Goal: Task Accomplishment & Management: Use online tool/utility

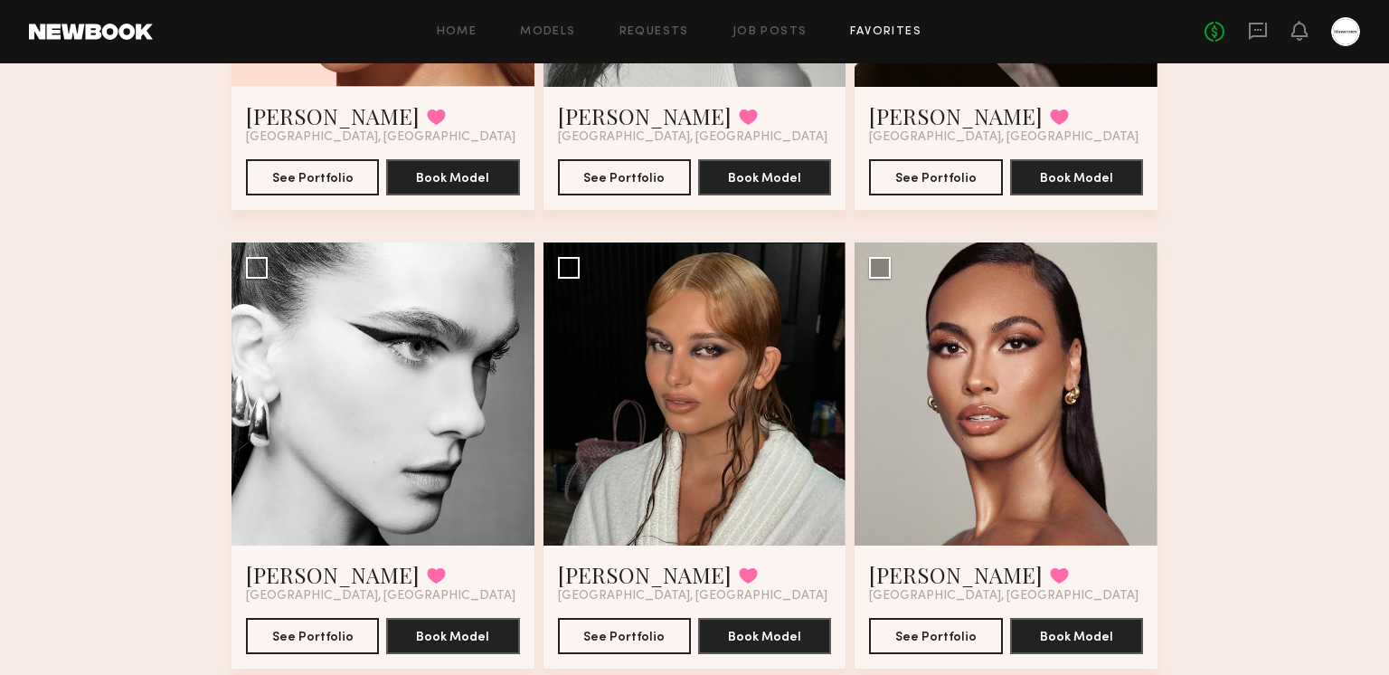
scroll to position [901, 0]
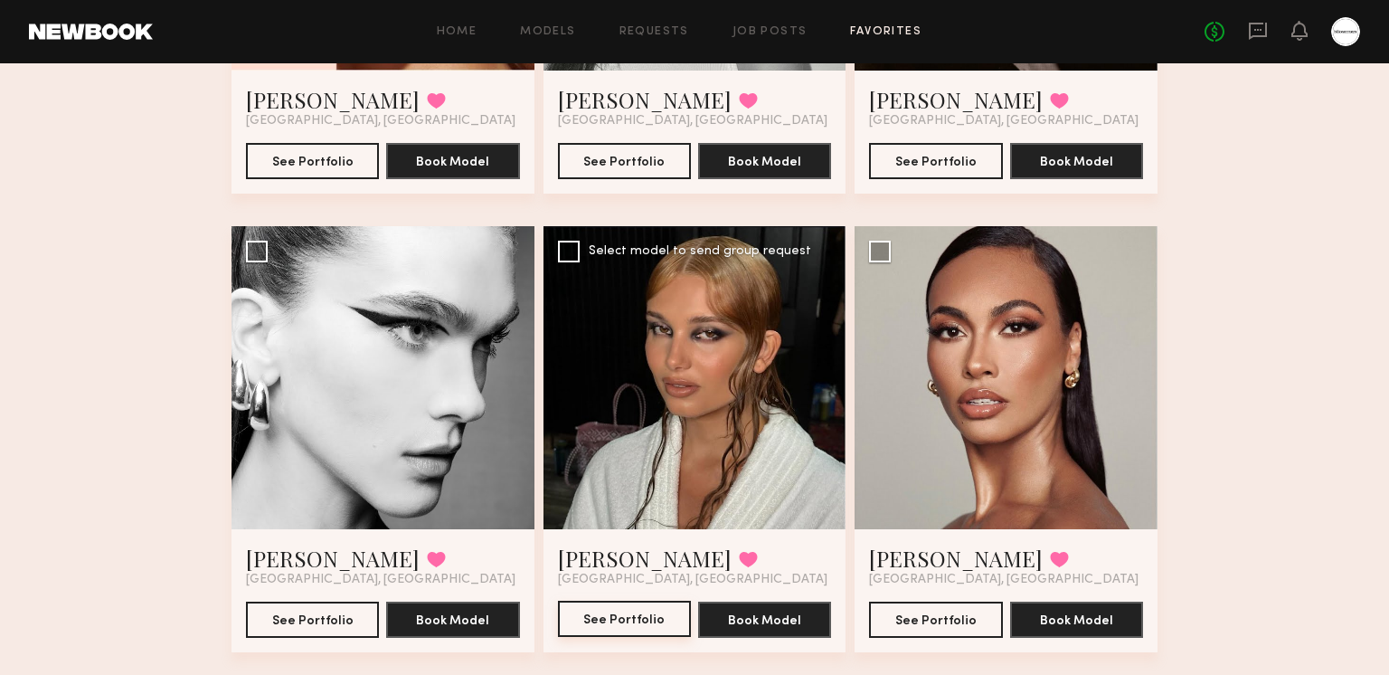
click at [641, 606] on button "See Portfolio" at bounding box center [624, 619] width 133 height 36
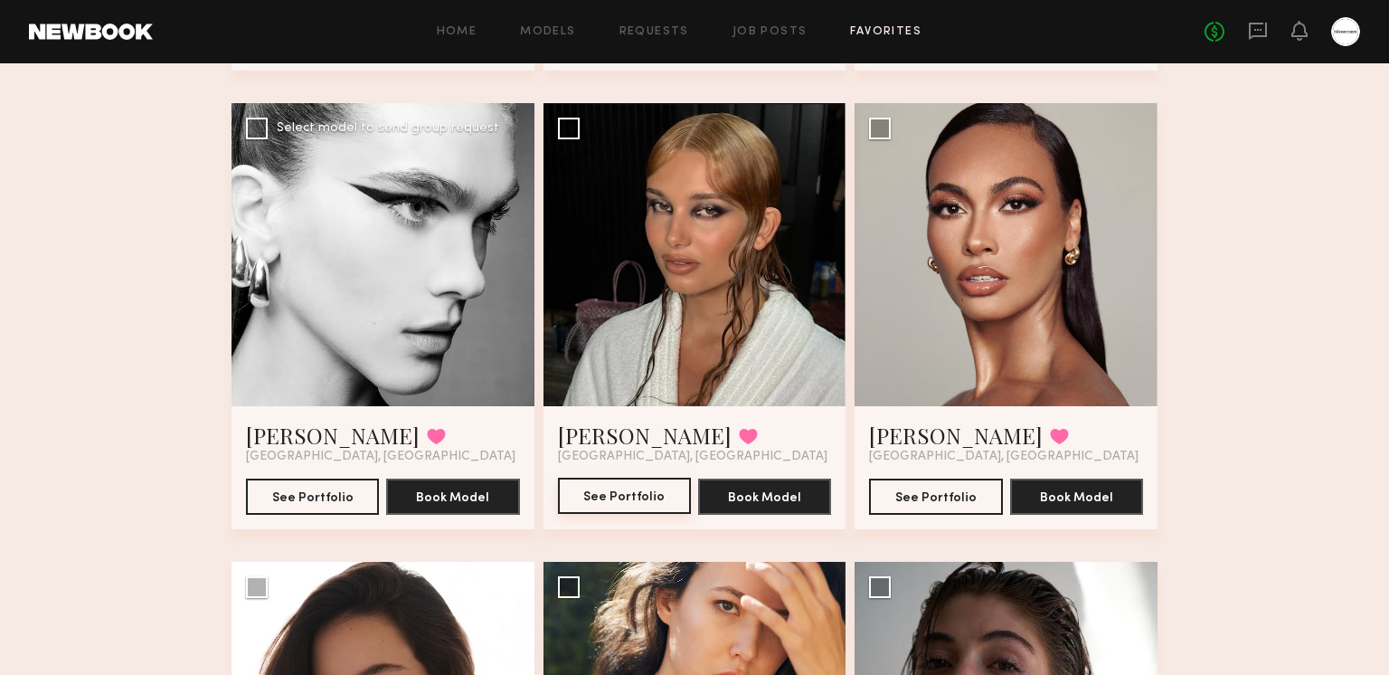
scroll to position [1026, 0]
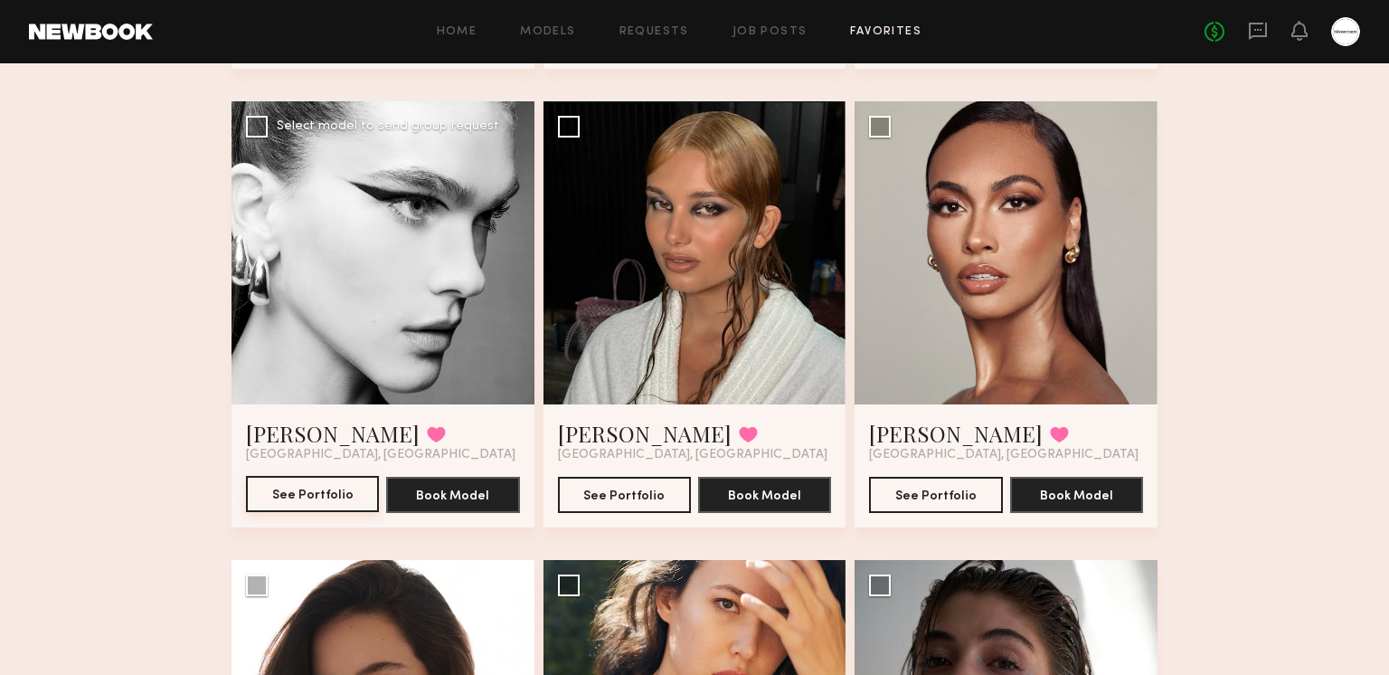
click at [279, 502] on button "See Portfolio" at bounding box center [312, 494] width 133 height 36
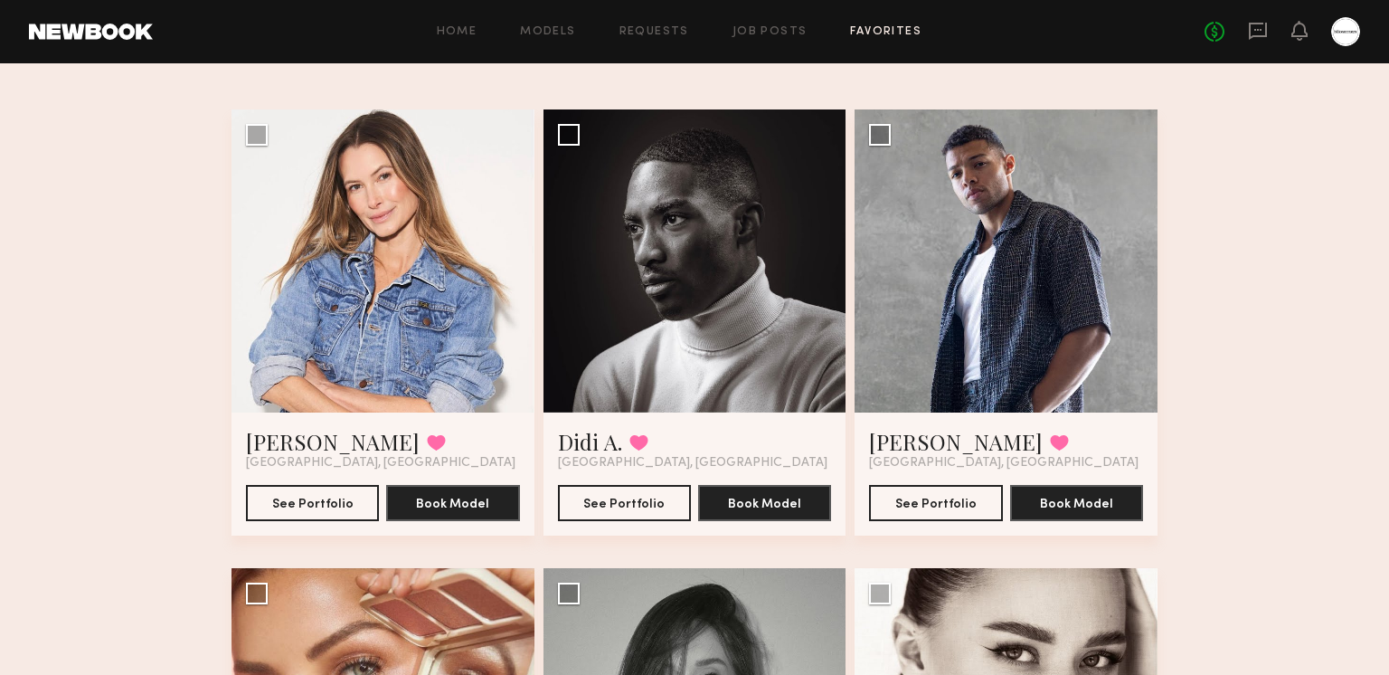
scroll to position [0, 0]
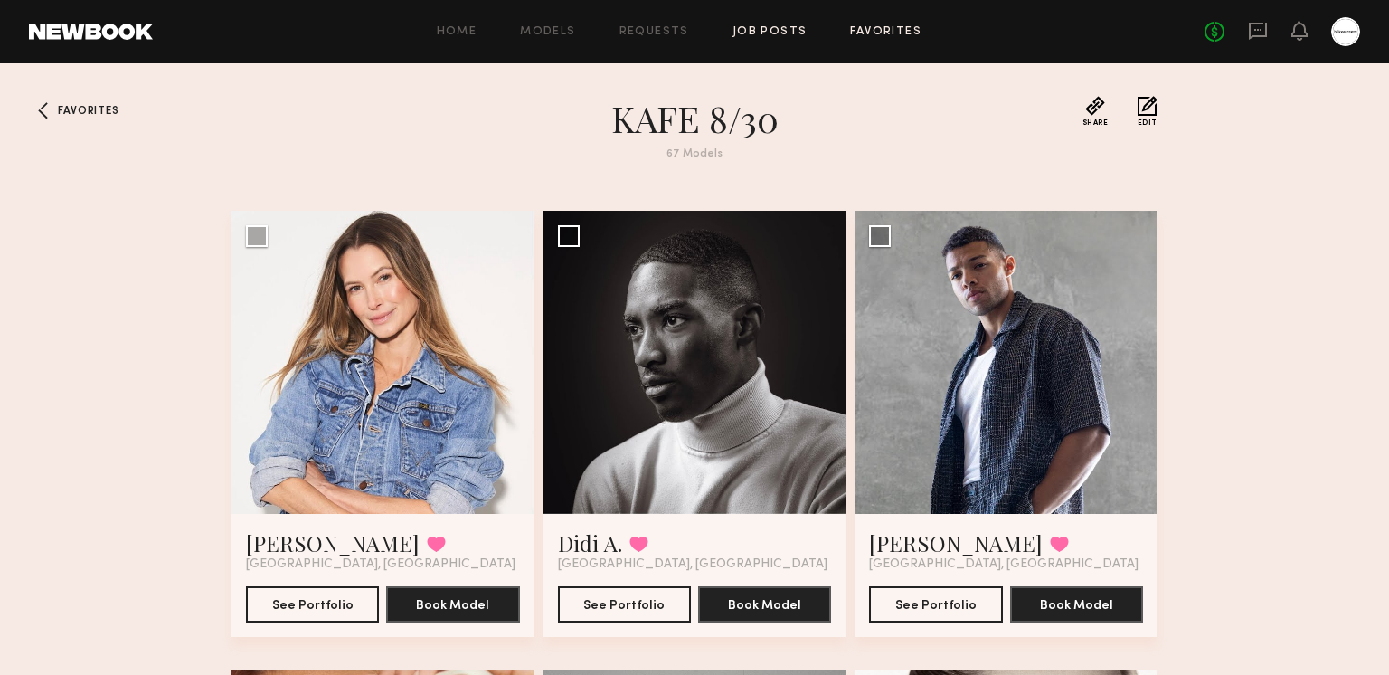
click at [789, 26] on link "Job Posts" at bounding box center [770, 32] width 75 height 12
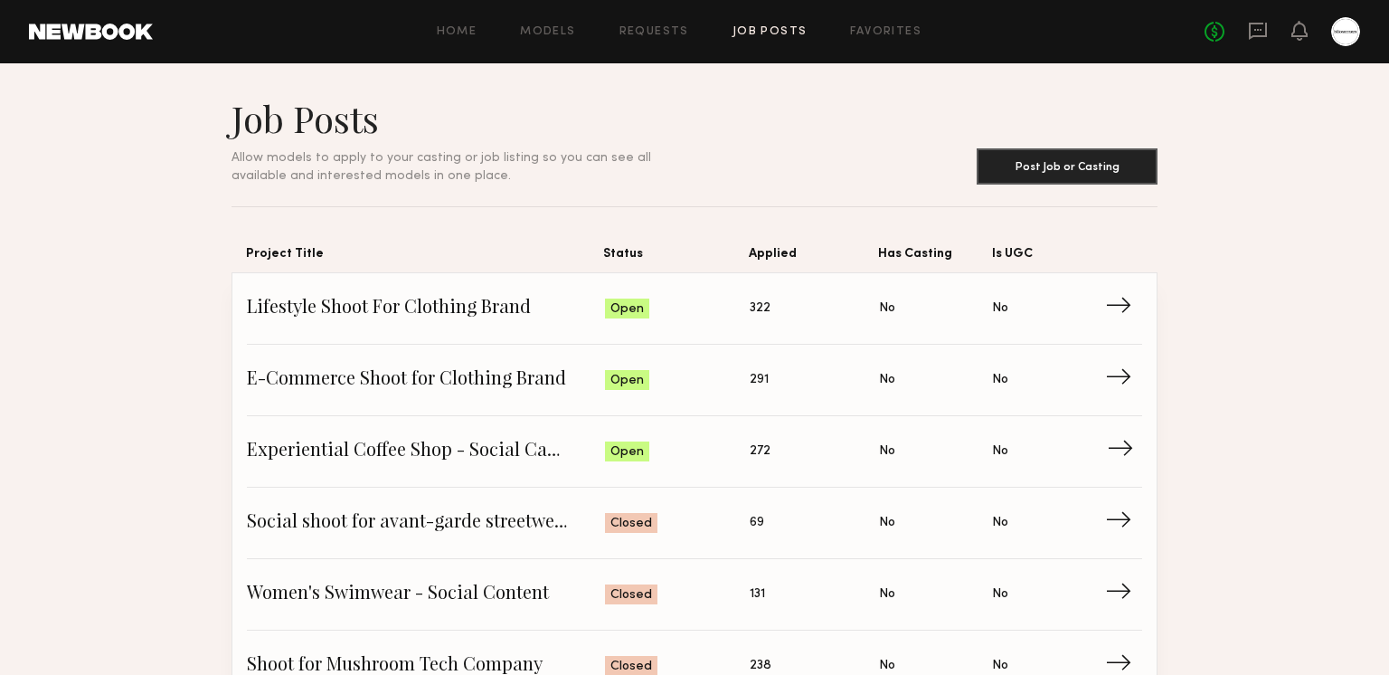
click at [431, 452] on span "Experiential Coffee Shop - Social Campaign" at bounding box center [426, 451] width 358 height 27
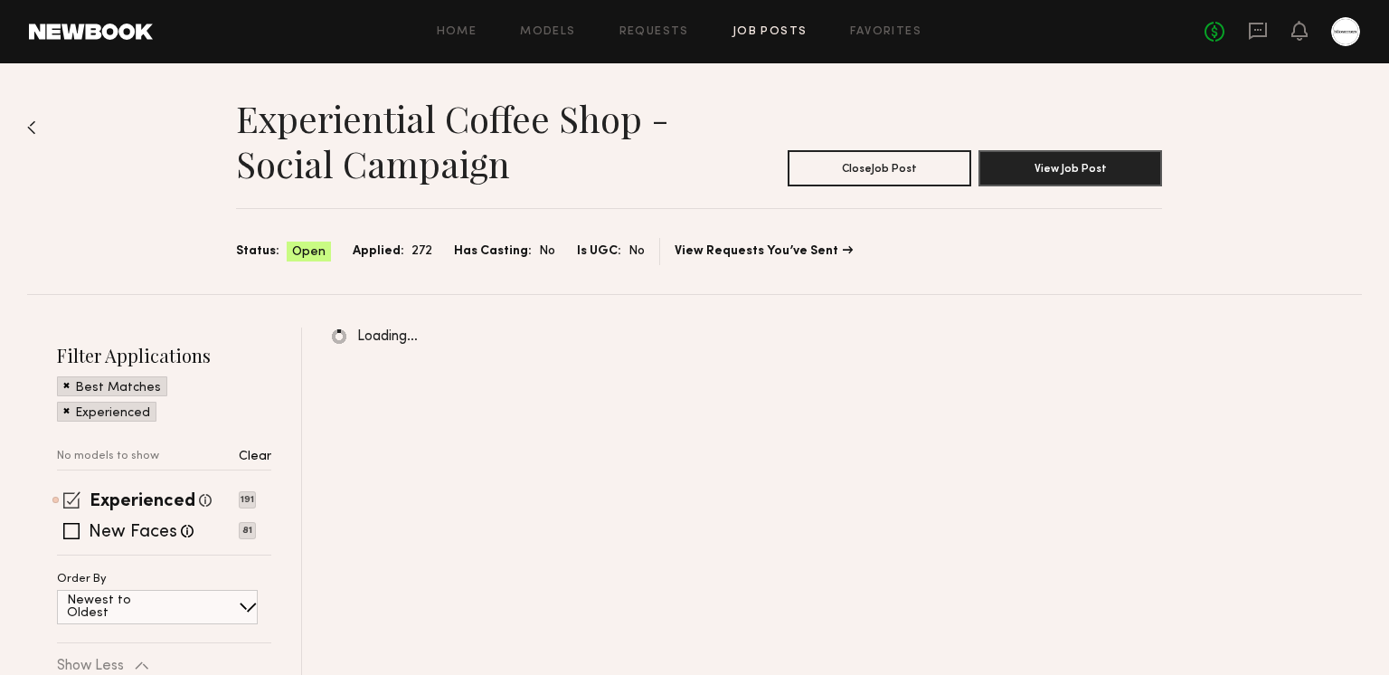
click at [73, 501] on span at bounding box center [71, 499] width 17 height 17
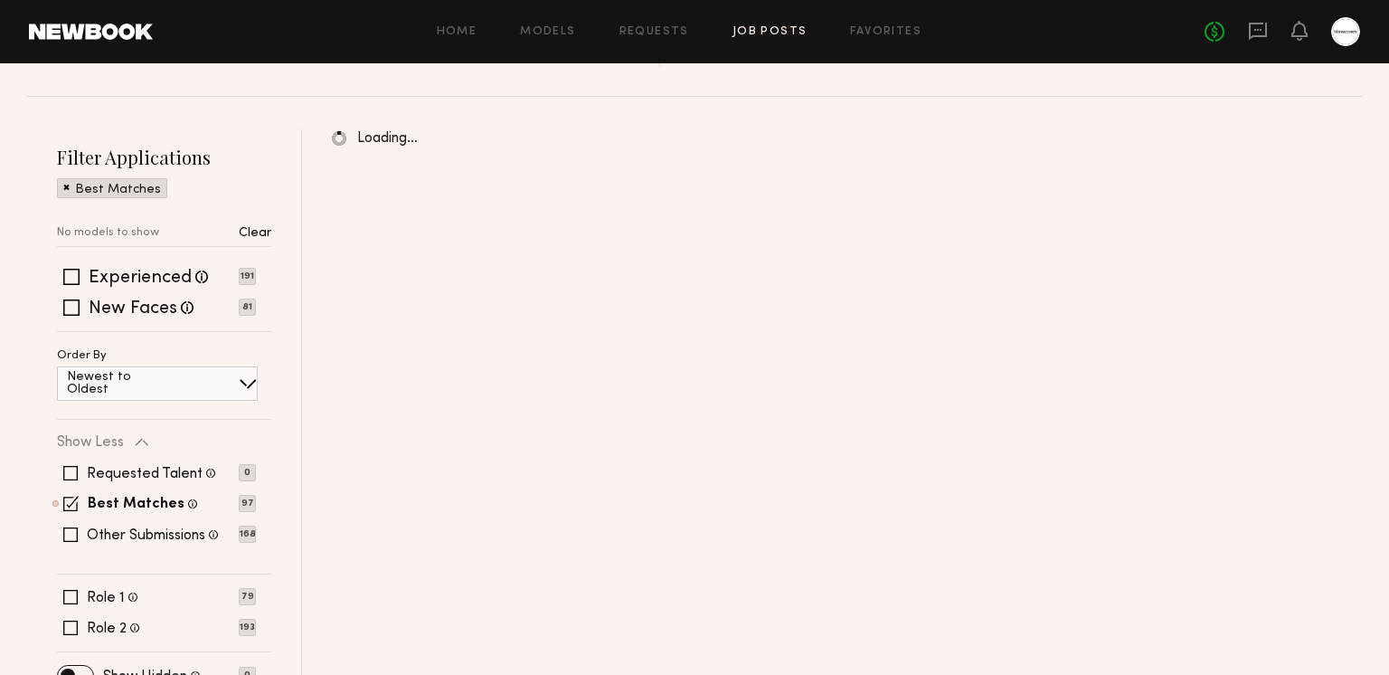
scroll to position [223, 0]
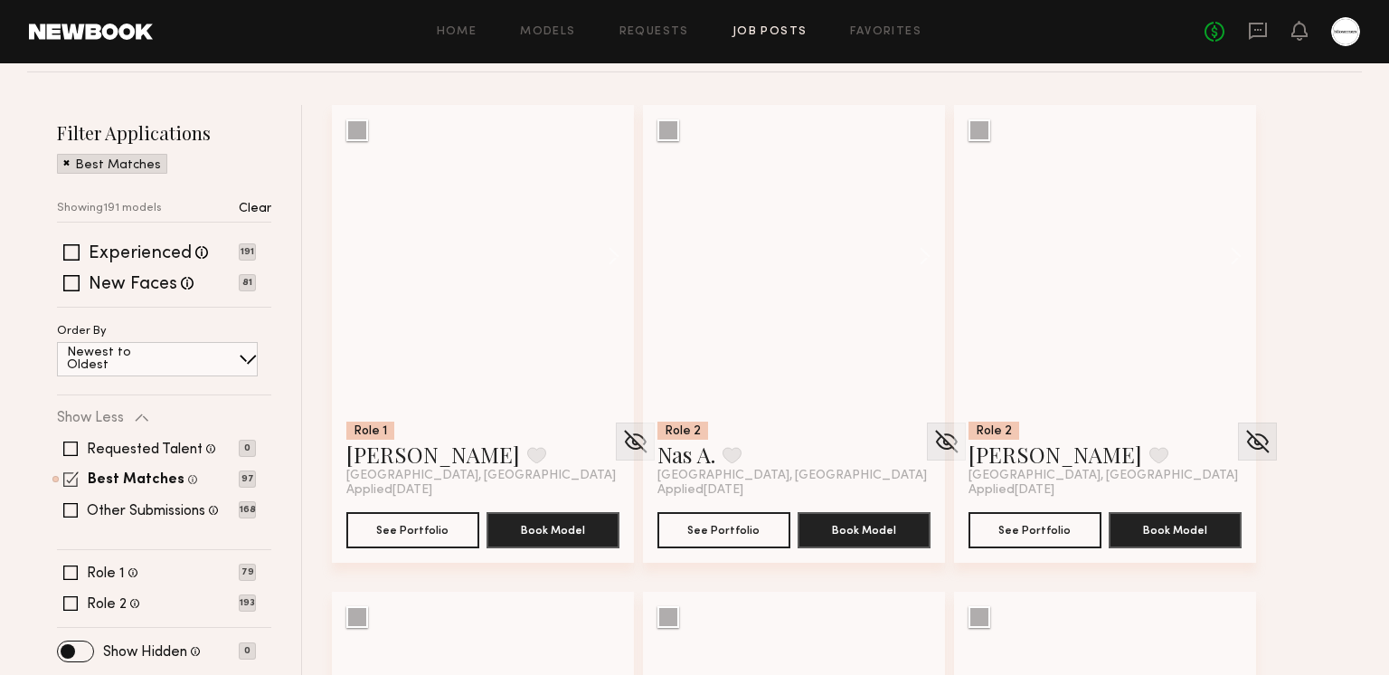
click at [74, 485] on span at bounding box center [70, 478] width 15 height 15
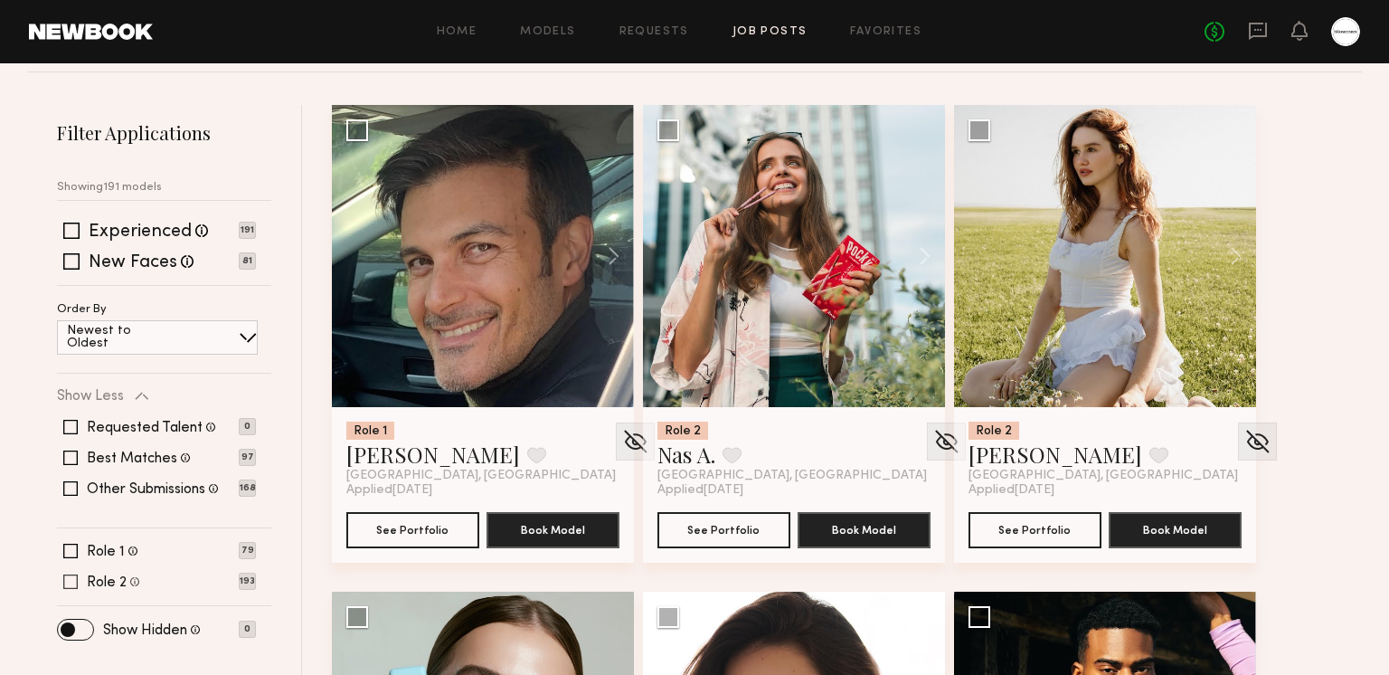
click at [77, 578] on span at bounding box center [70, 581] width 14 height 14
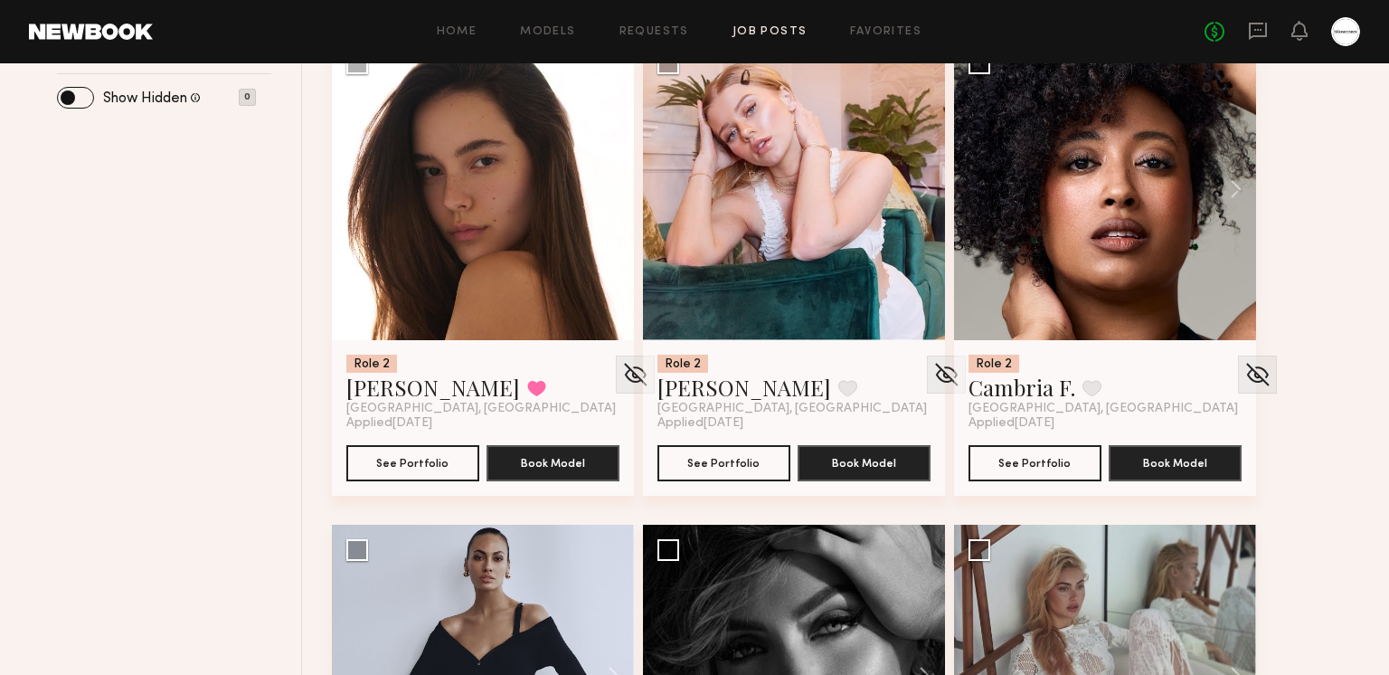
scroll to position [647, 0]
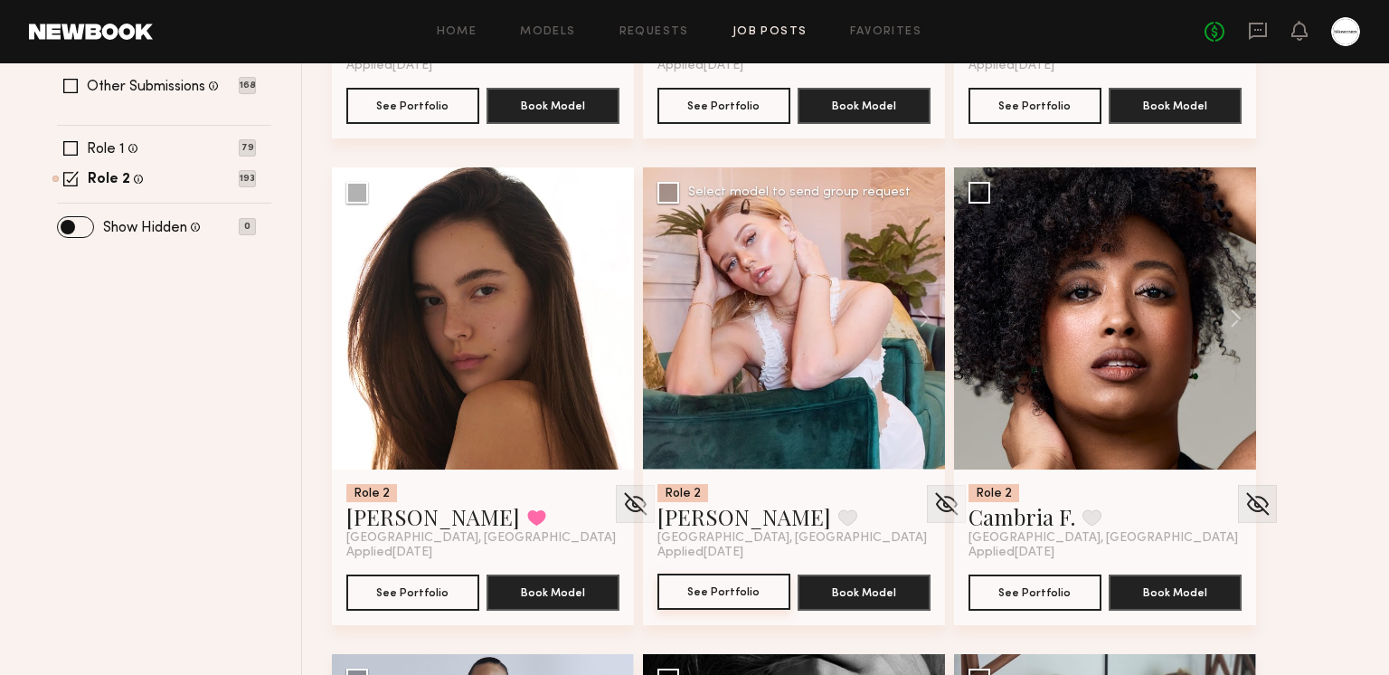
click at [705, 583] on button "See Portfolio" at bounding box center [724, 592] width 133 height 36
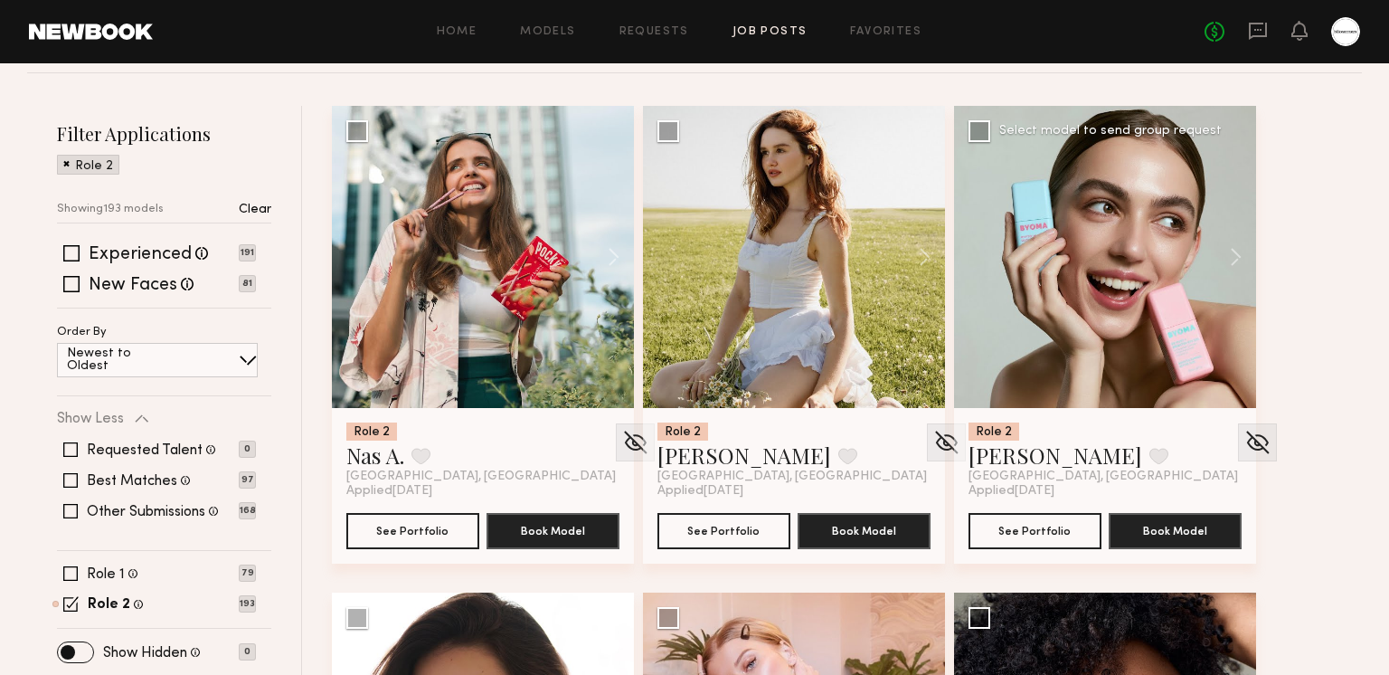
scroll to position [217, 0]
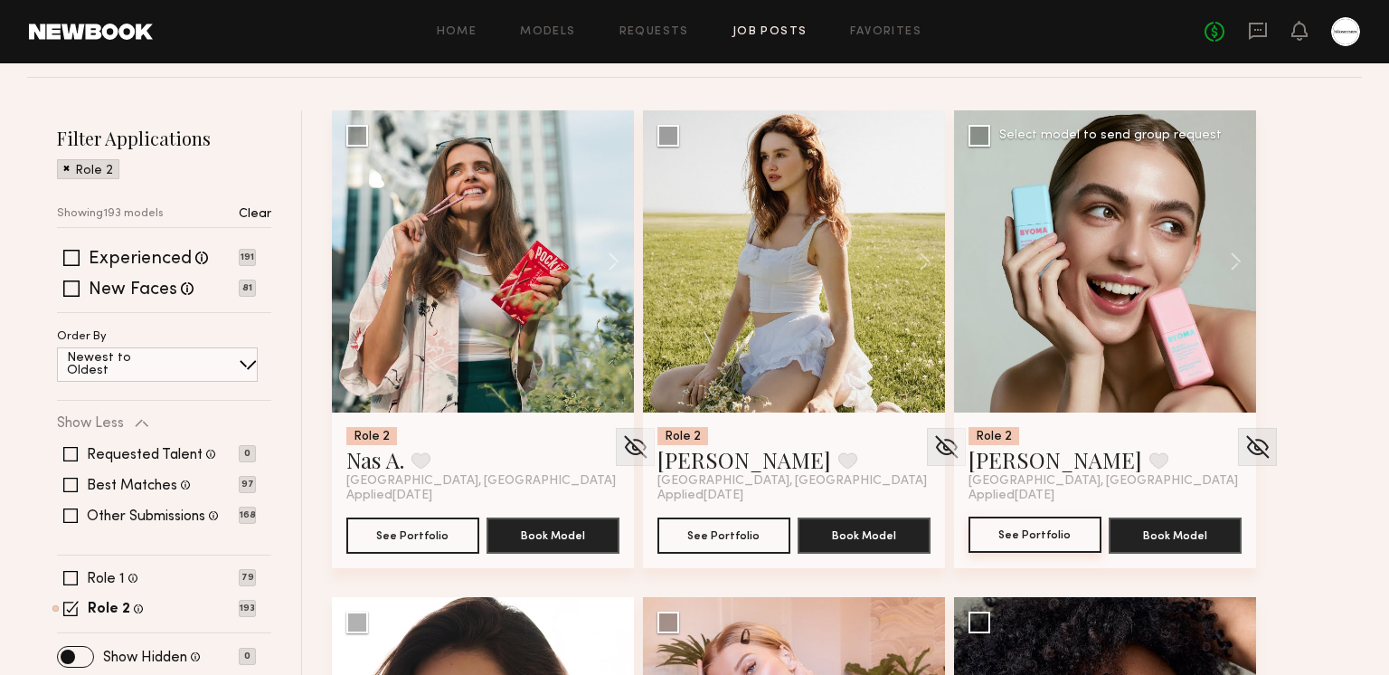
click at [1038, 534] on button "See Portfolio" at bounding box center [1035, 535] width 133 height 36
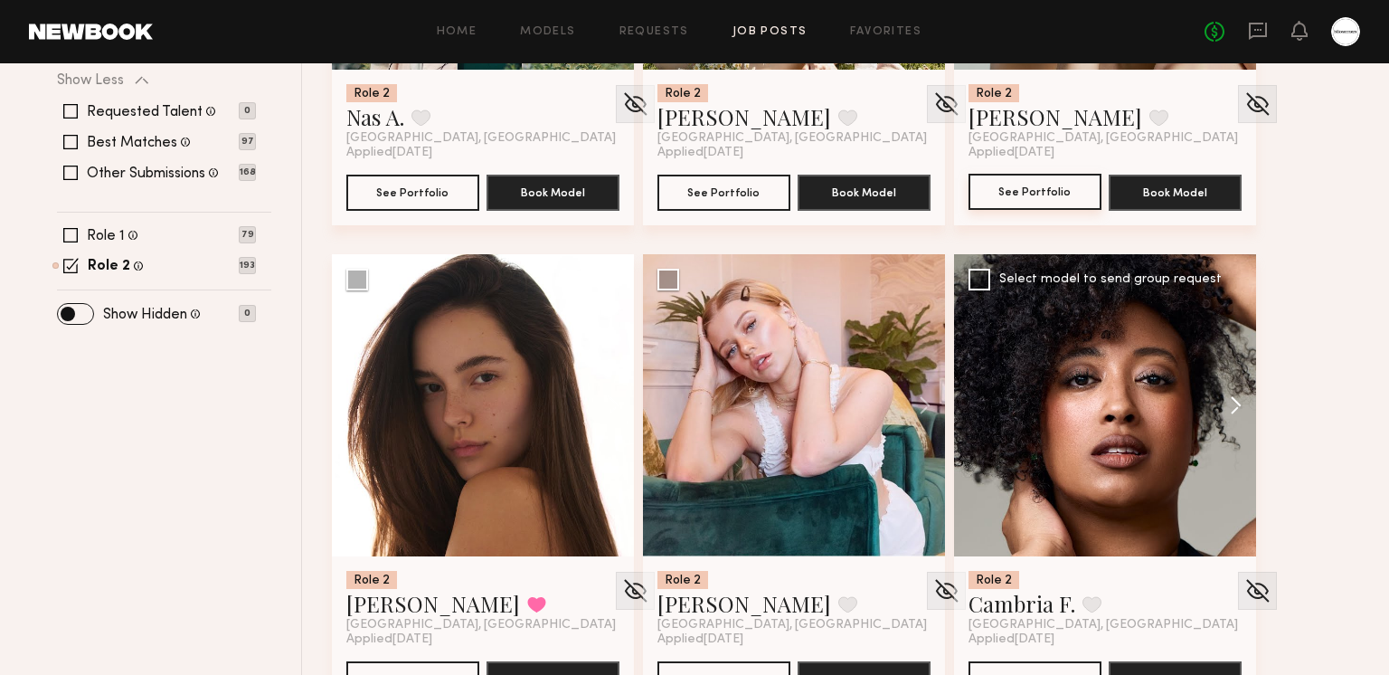
scroll to position [604, 0]
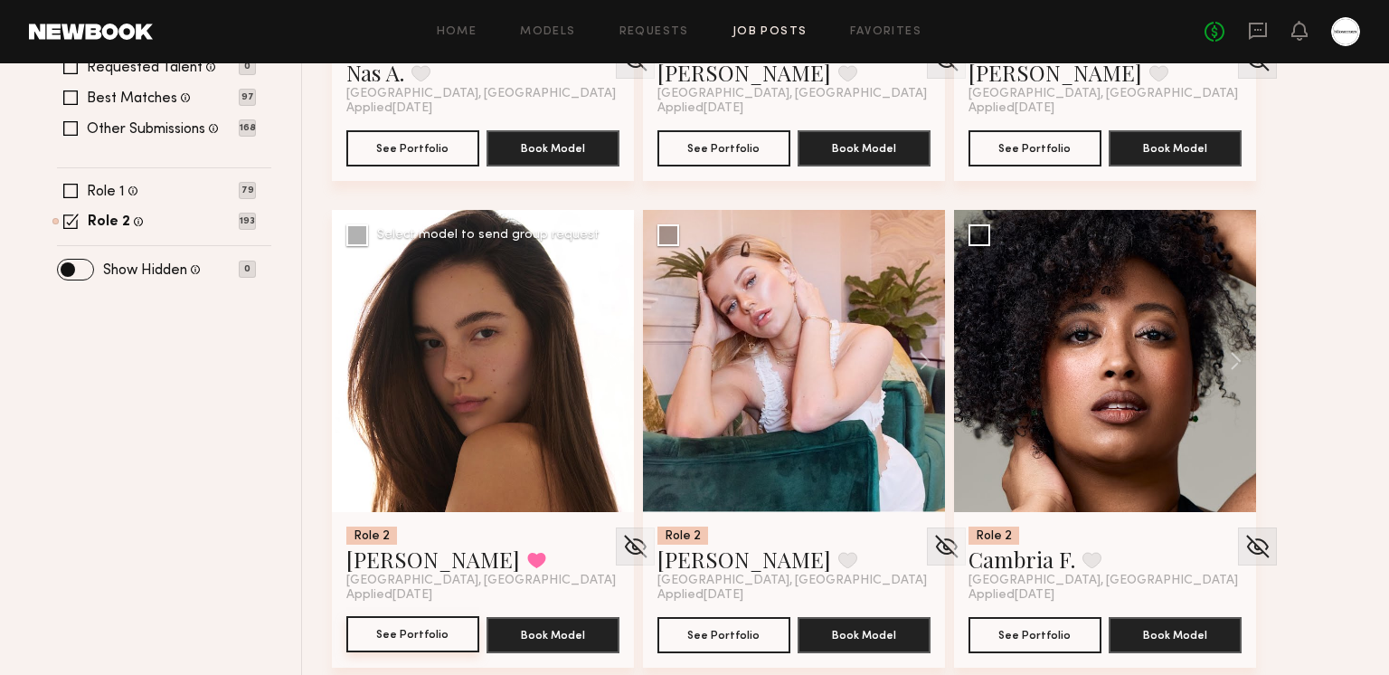
click at [431, 636] on button "See Portfolio" at bounding box center [412, 634] width 133 height 36
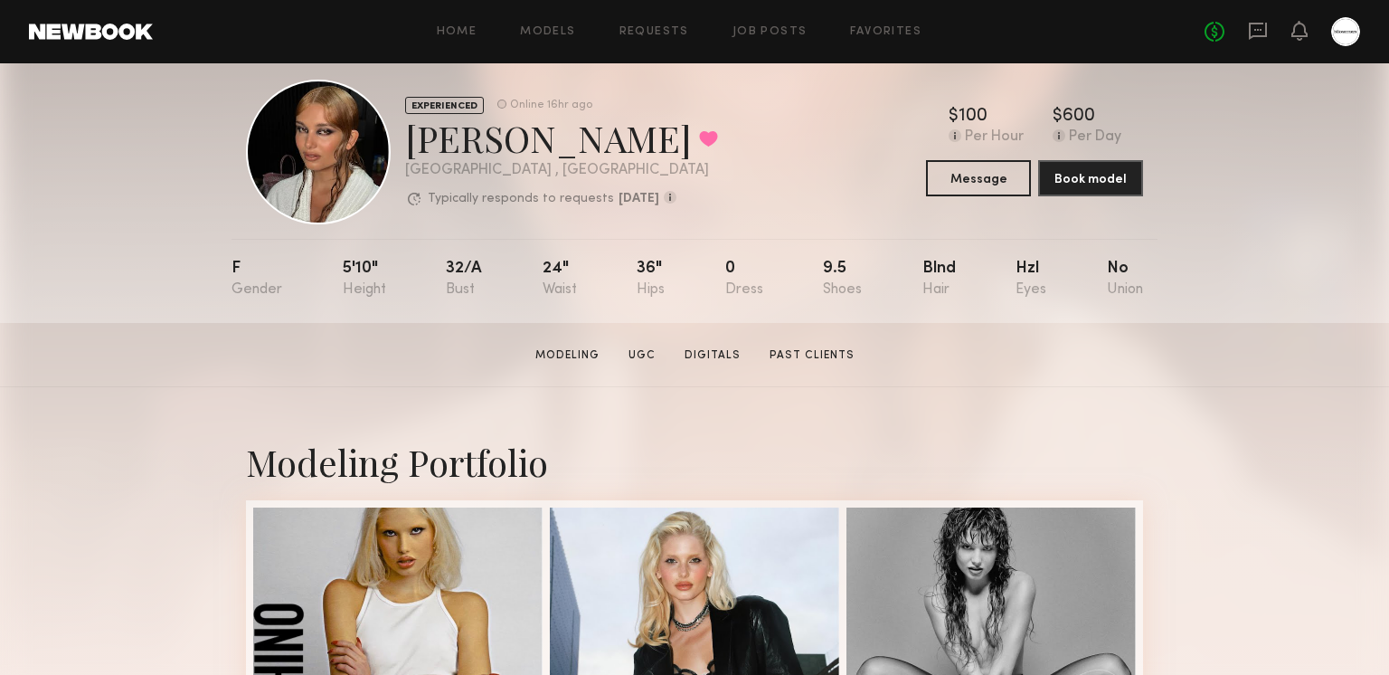
scroll to position [17, 0]
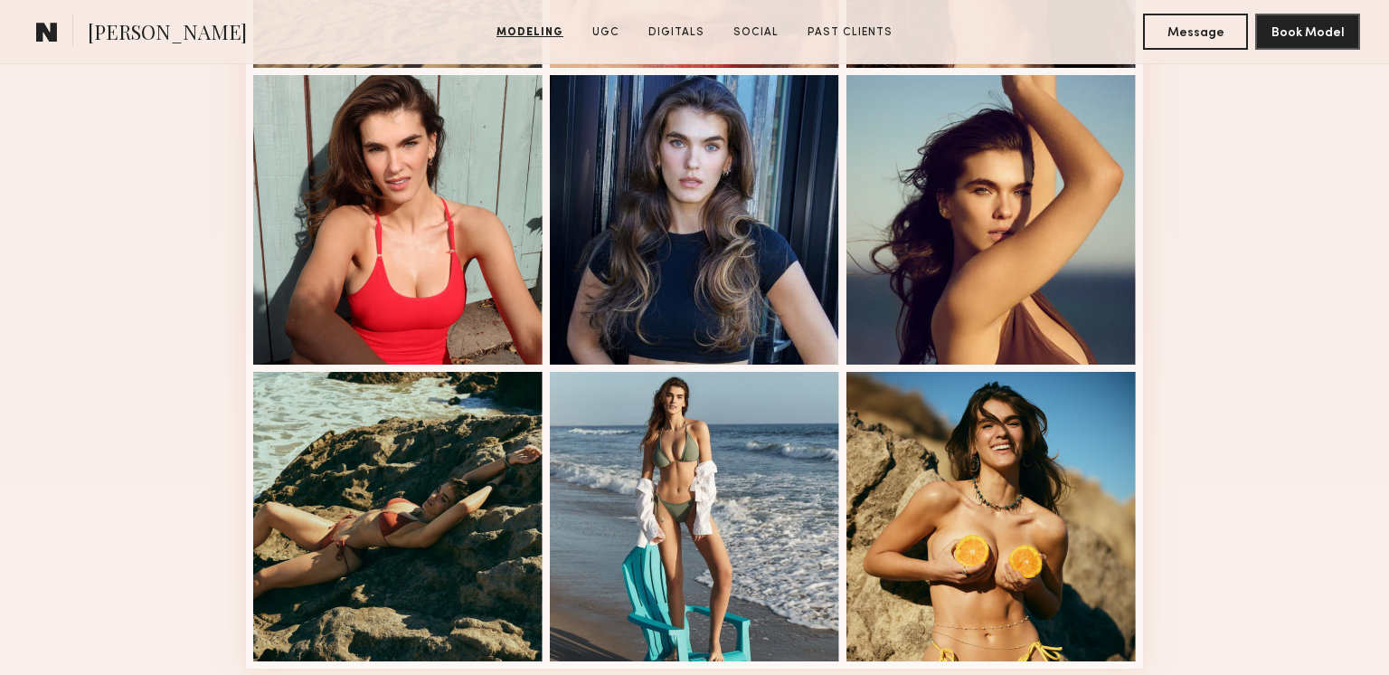
scroll to position [1095, 0]
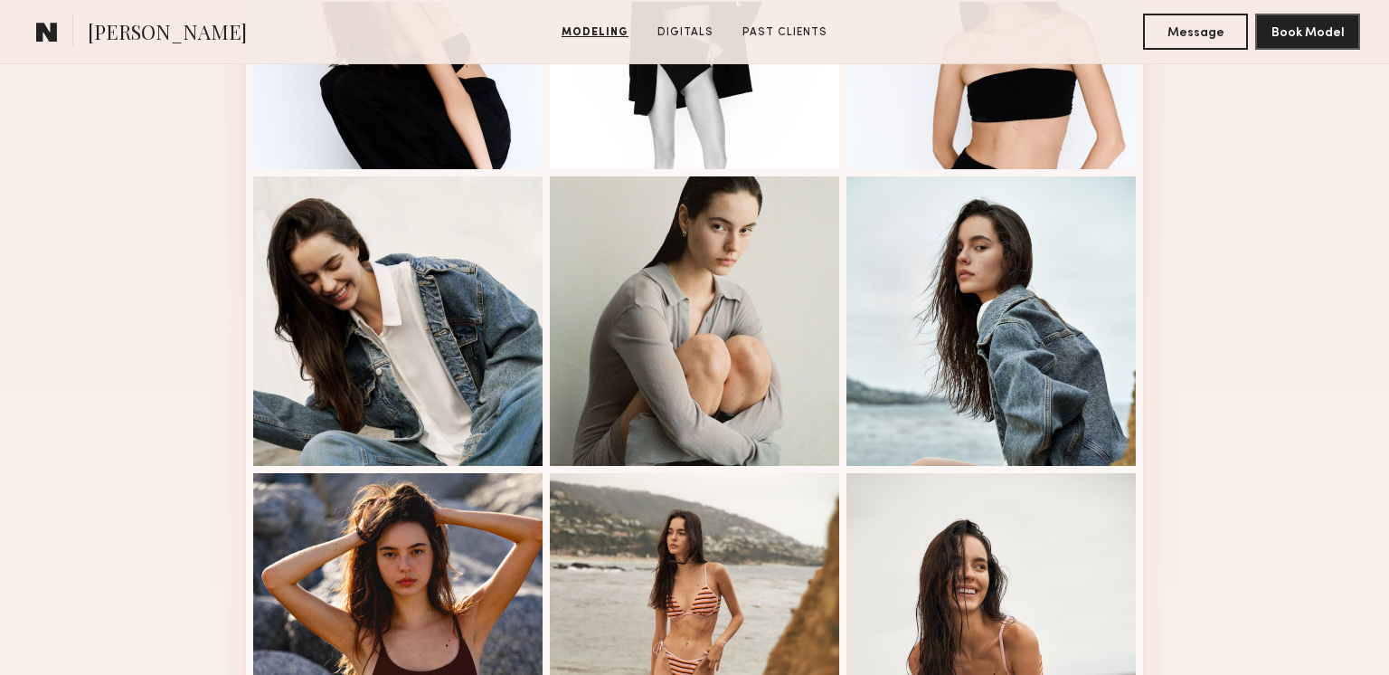
scroll to position [1211, 0]
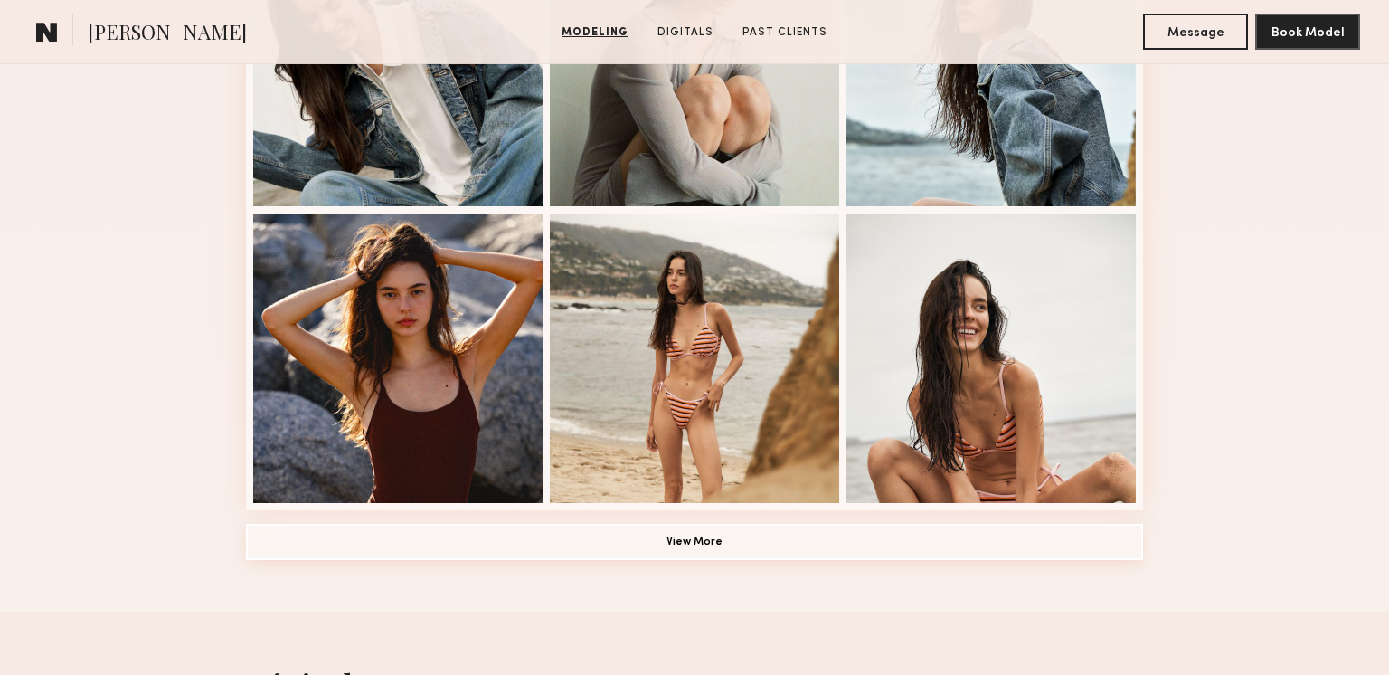
click at [678, 549] on button "View More" at bounding box center [694, 542] width 897 height 36
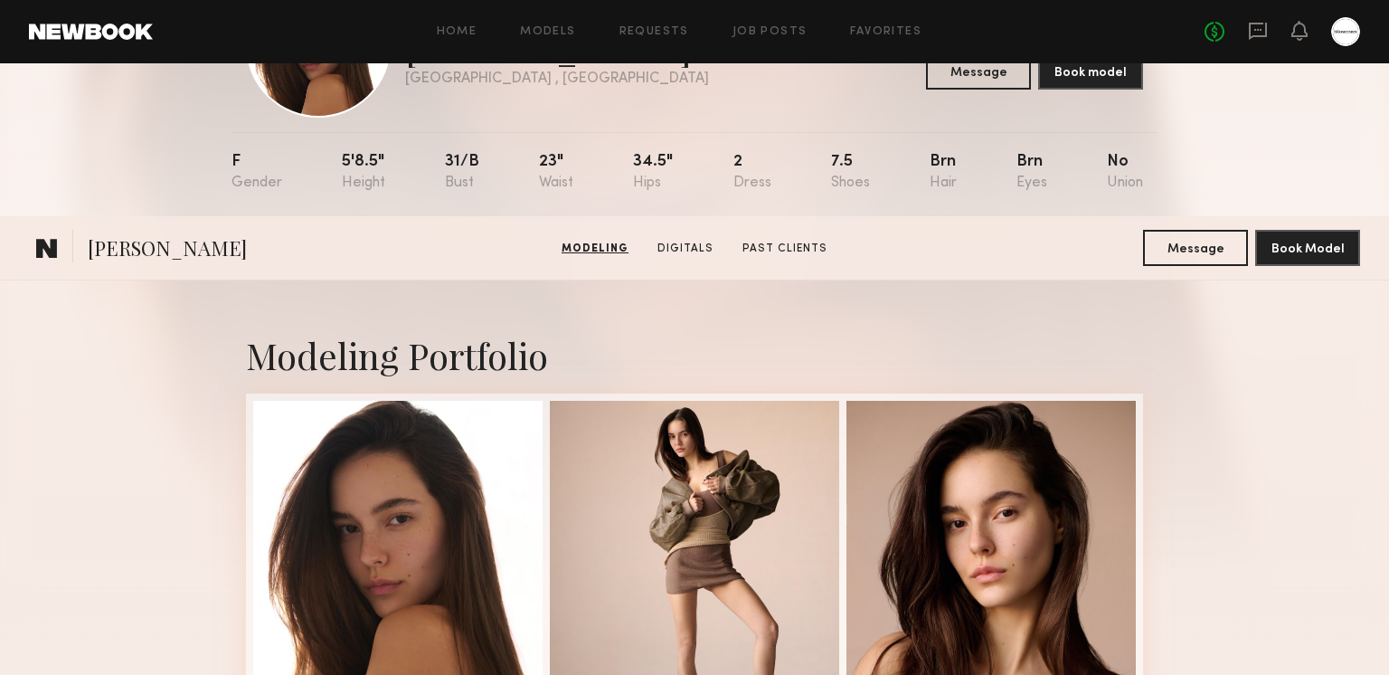
scroll to position [0, 0]
